Goal: Download file/media

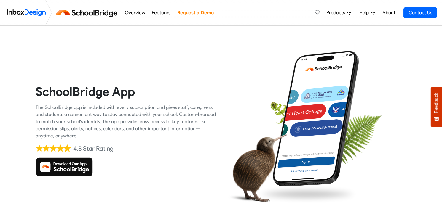
click at [65, 170] on img at bounding box center [64, 167] width 57 height 19
click at [71, 167] on img at bounding box center [64, 167] width 57 height 19
